Goal: Book appointment/travel/reservation

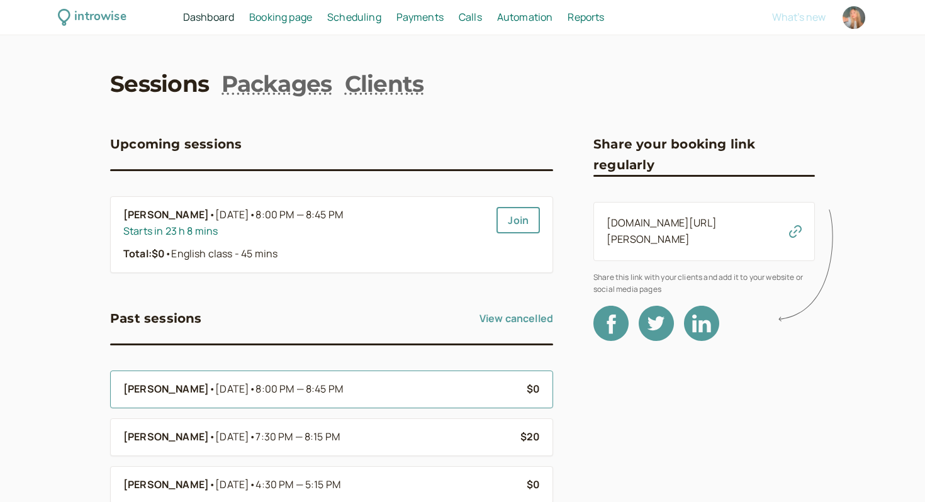
click at [326, 402] on li "[PERSON_NAME] • [DATE] • 8:00 PM — 8:45 PM $0" at bounding box center [331, 390] width 443 height 38
click at [342, 382] on div "[PERSON_NAME] • [DATE] • 8:00 PM — 8:45 PM" at bounding box center [319, 389] width 393 height 16
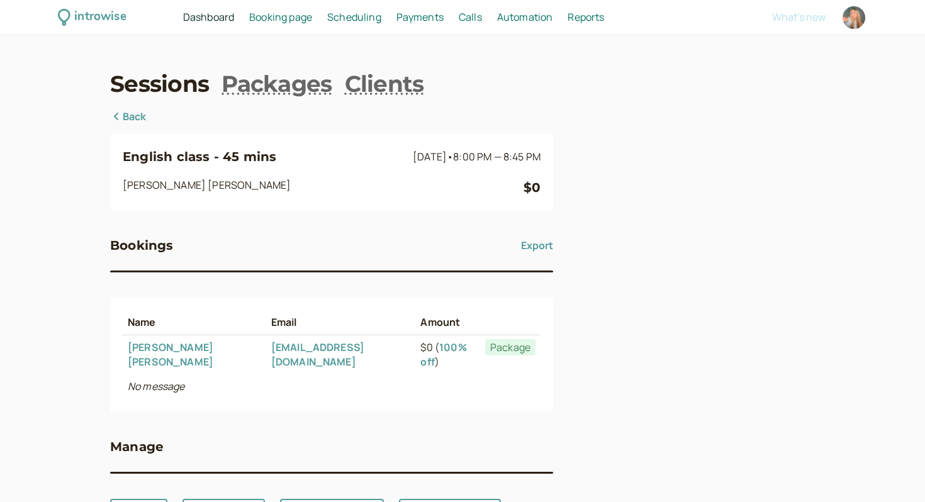
scroll to position [44, 0]
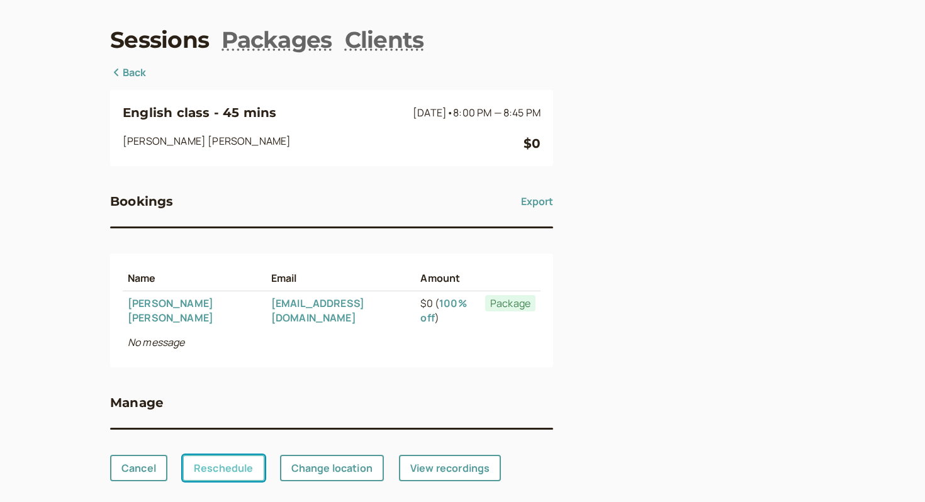
click at [227, 455] on link "Reschedule" at bounding box center [223, 468] width 82 height 26
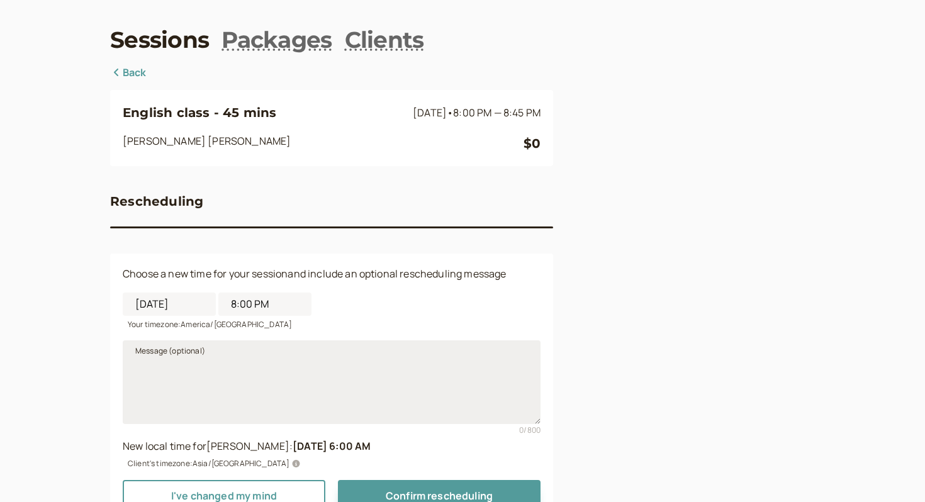
scroll to position [55, 0]
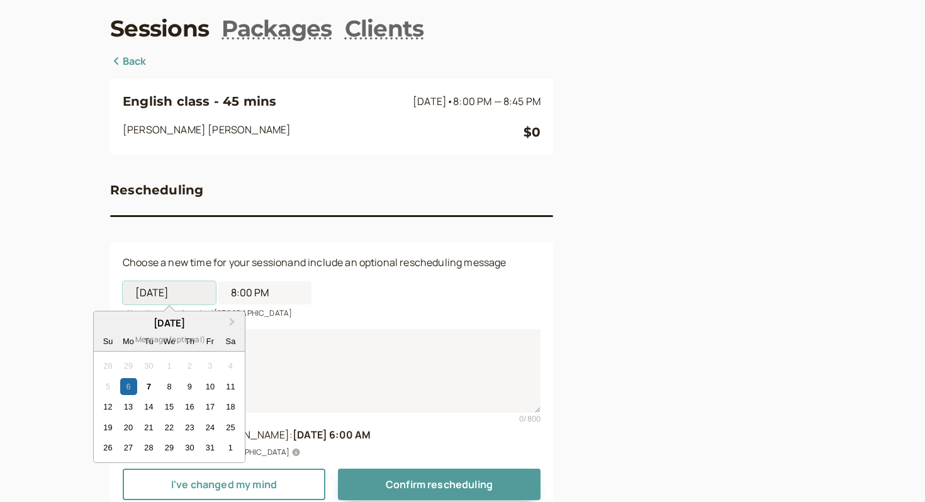
click at [182, 291] on input "[DATE]" at bounding box center [169, 292] width 93 height 23
click at [208, 386] on div "10" at bounding box center [209, 386] width 17 height 17
type input "[DATE]"
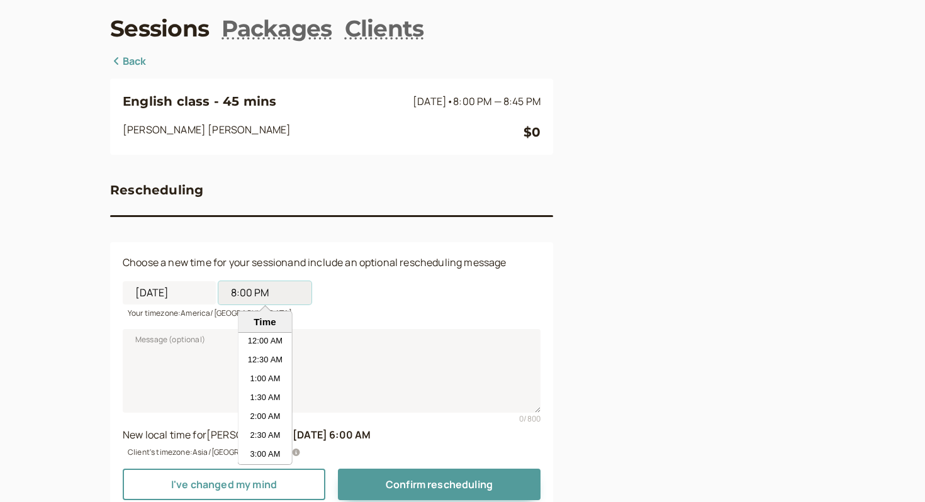
scroll to position [698, 0]
click at [255, 293] on input "8:00 PM" at bounding box center [264, 292] width 93 height 23
click at [279, 352] on li "8:00 AM" at bounding box center [264, 353] width 53 height 19
type input "8:00 AM"
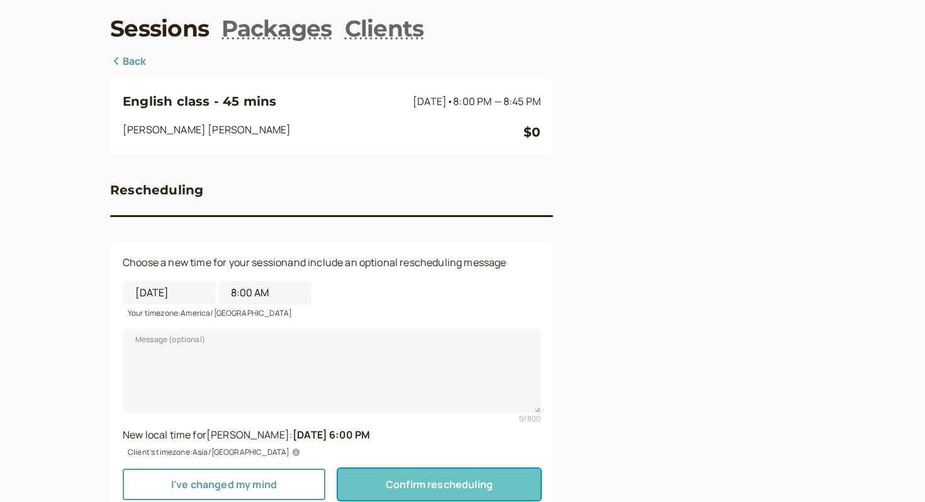
click at [383, 485] on button "Confirm rescheduling" at bounding box center [439, 484] width 203 height 31
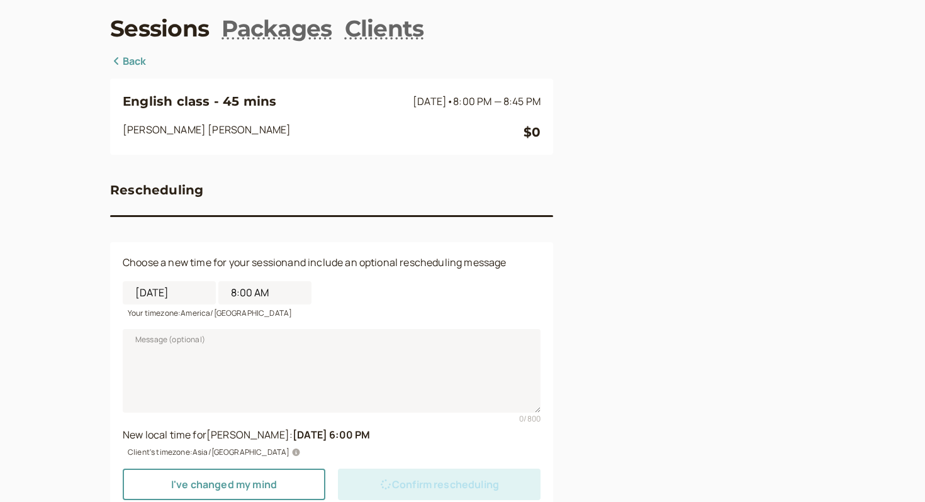
scroll to position [0, 0]
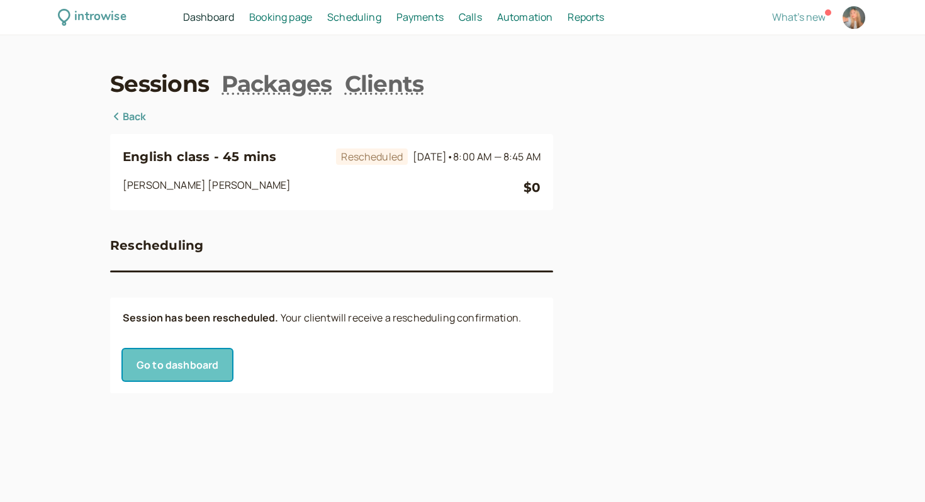
click at [186, 373] on link "Go to dashboard" at bounding box center [177, 364] width 109 height 31
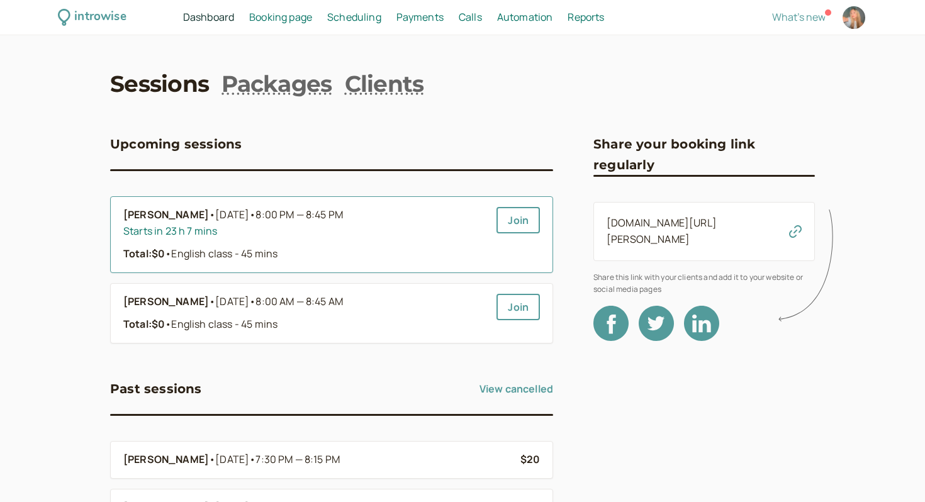
click at [259, 230] on div "Starts in 23 h 7 mins" at bounding box center [304, 231] width 363 height 16
